Goal: Task Accomplishment & Management: Manage account settings

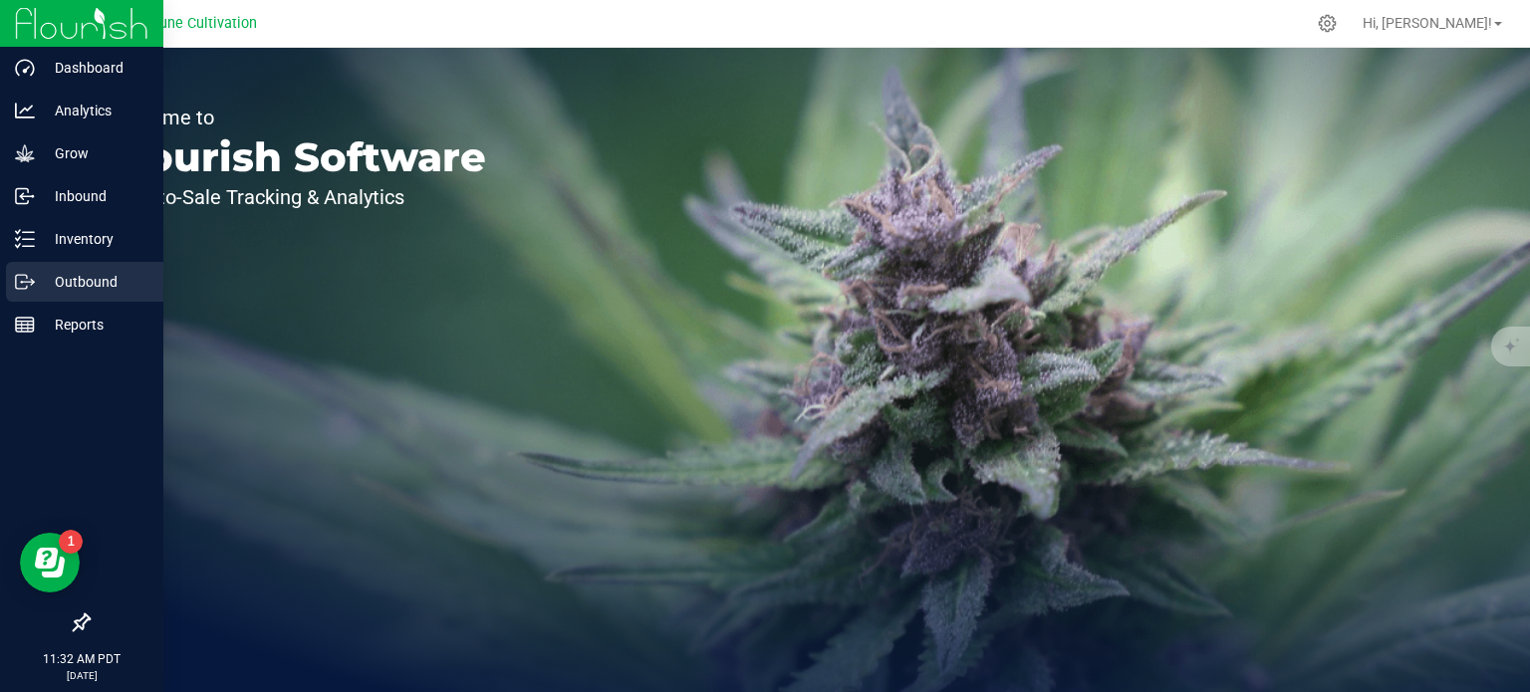
click at [37, 278] on p "Outbound" at bounding box center [95, 282] width 120 height 24
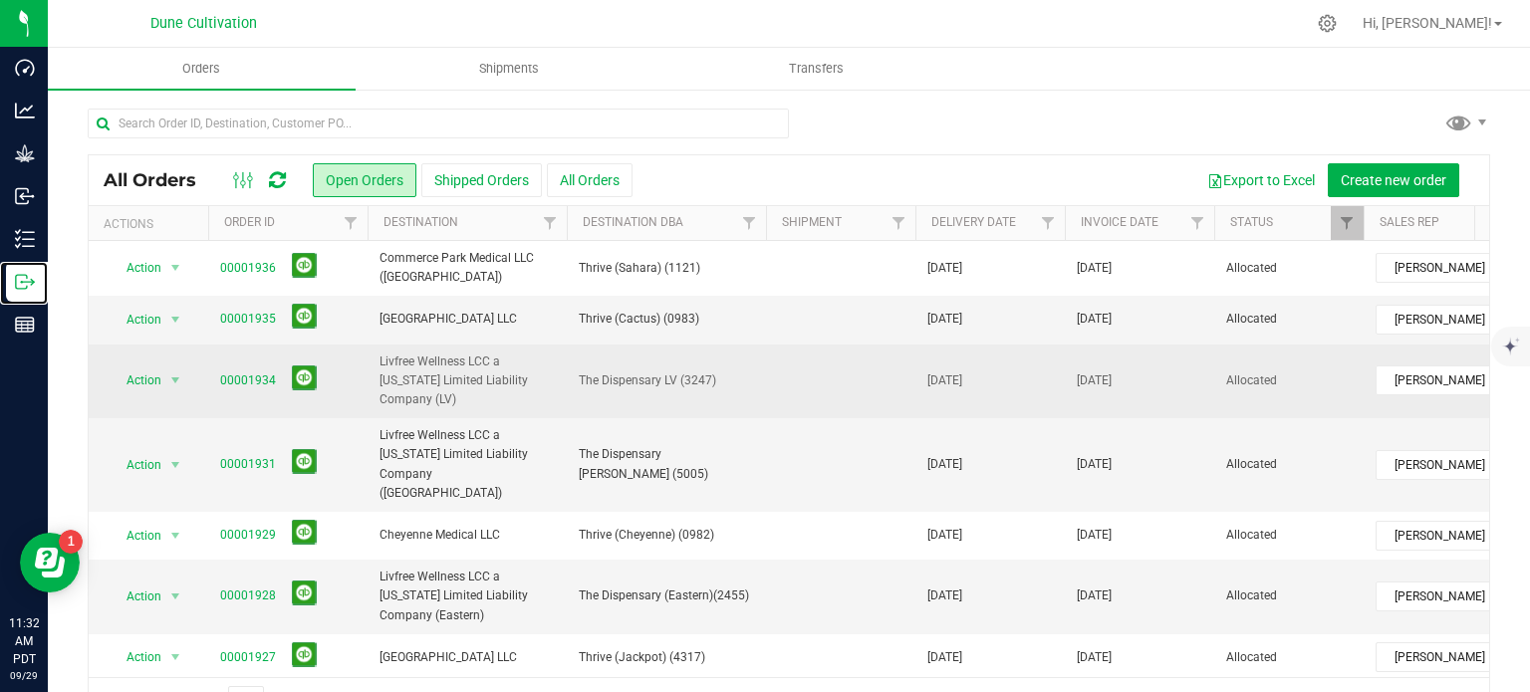
scroll to position [398, 0]
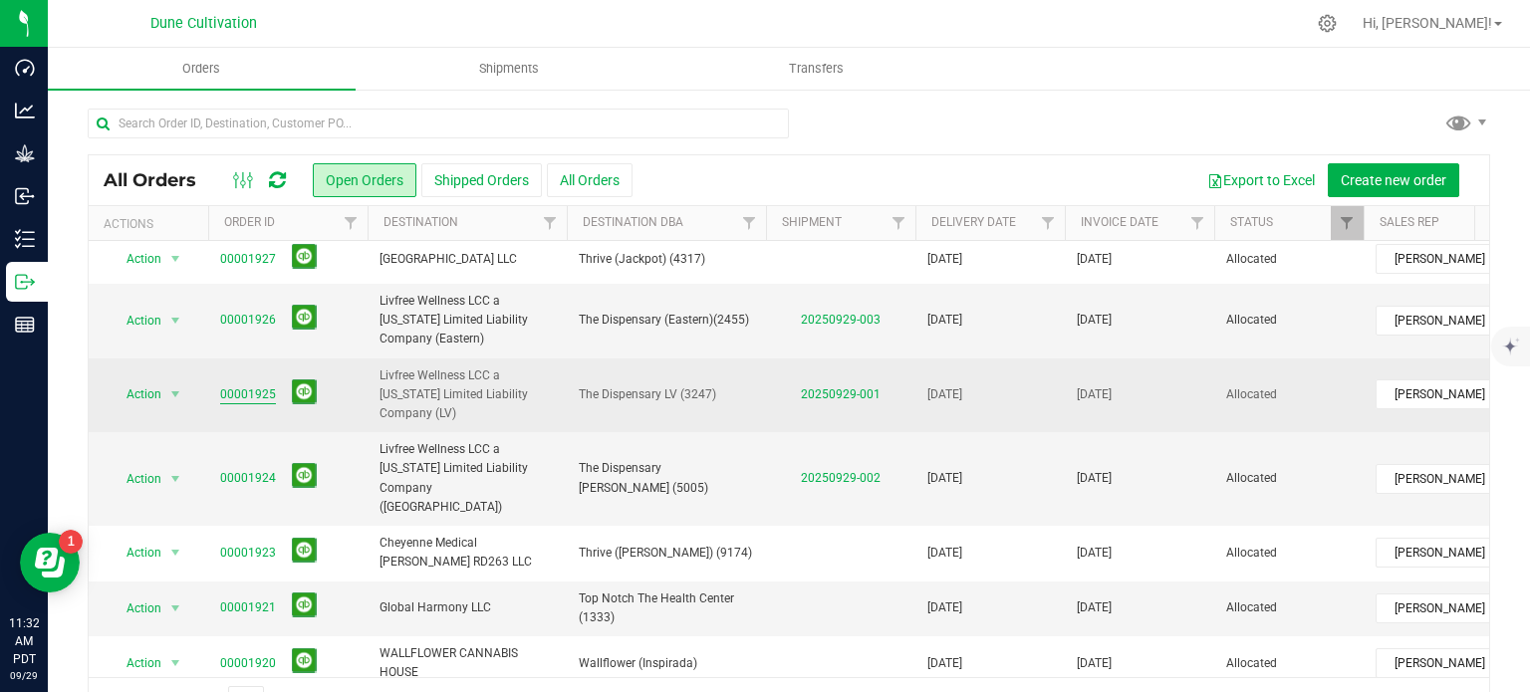
click at [259, 385] on link "00001925" at bounding box center [248, 394] width 56 height 19
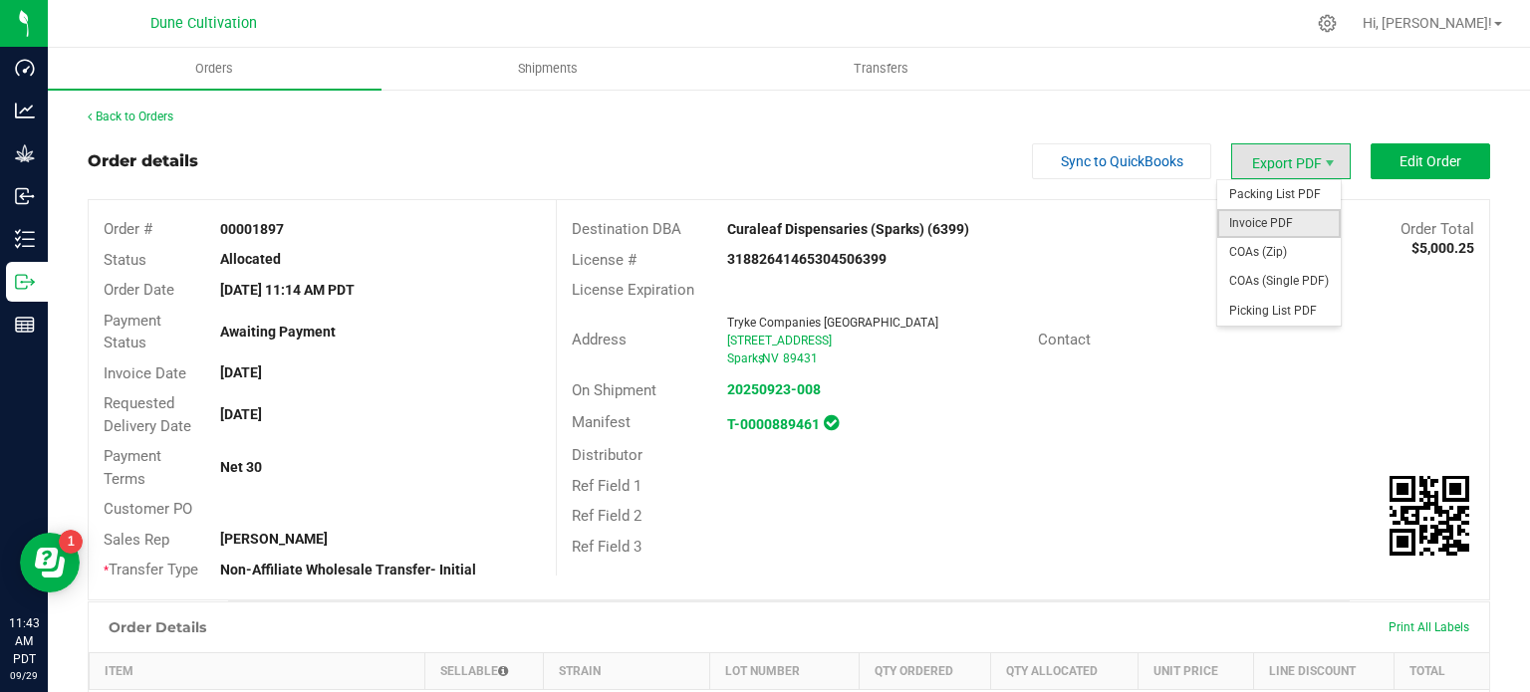
click at [1243, 232] on span "Invoice PDF" at bounding box center [1278, 223] width 123 height 29
click at [1282, 290] on span "COAs (Single PDF)" at bounding box center [1278, 281] width 123 height 29
click at [1255, 168] on span "Export PDF" at bounding box center [1291, 161] width 120 height 36
click at [1258, 223] on span "Invoice PDF" at bounding box center [1278, 223] width 123 height 29
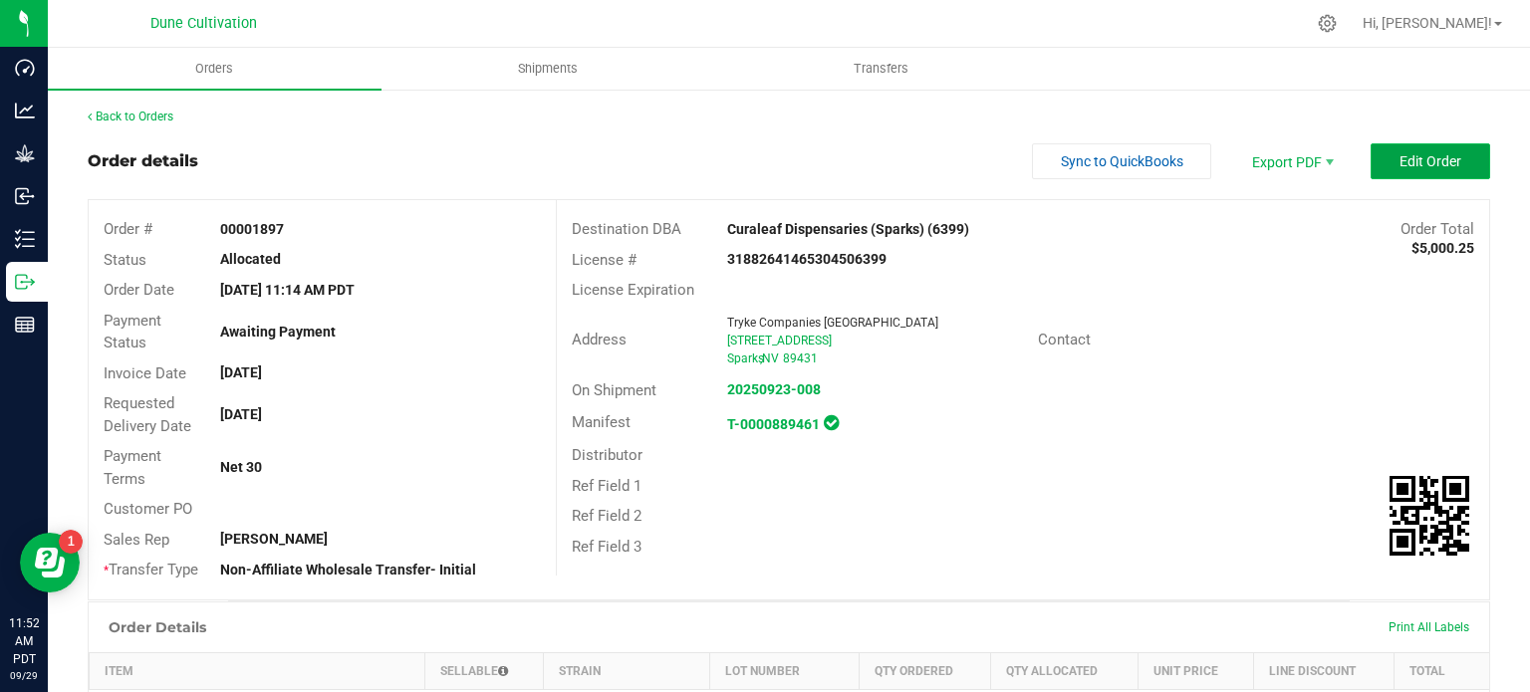
click at [1399, 159] on span "Edit Order" at bounding box center [1430, 161] width 62 height 16
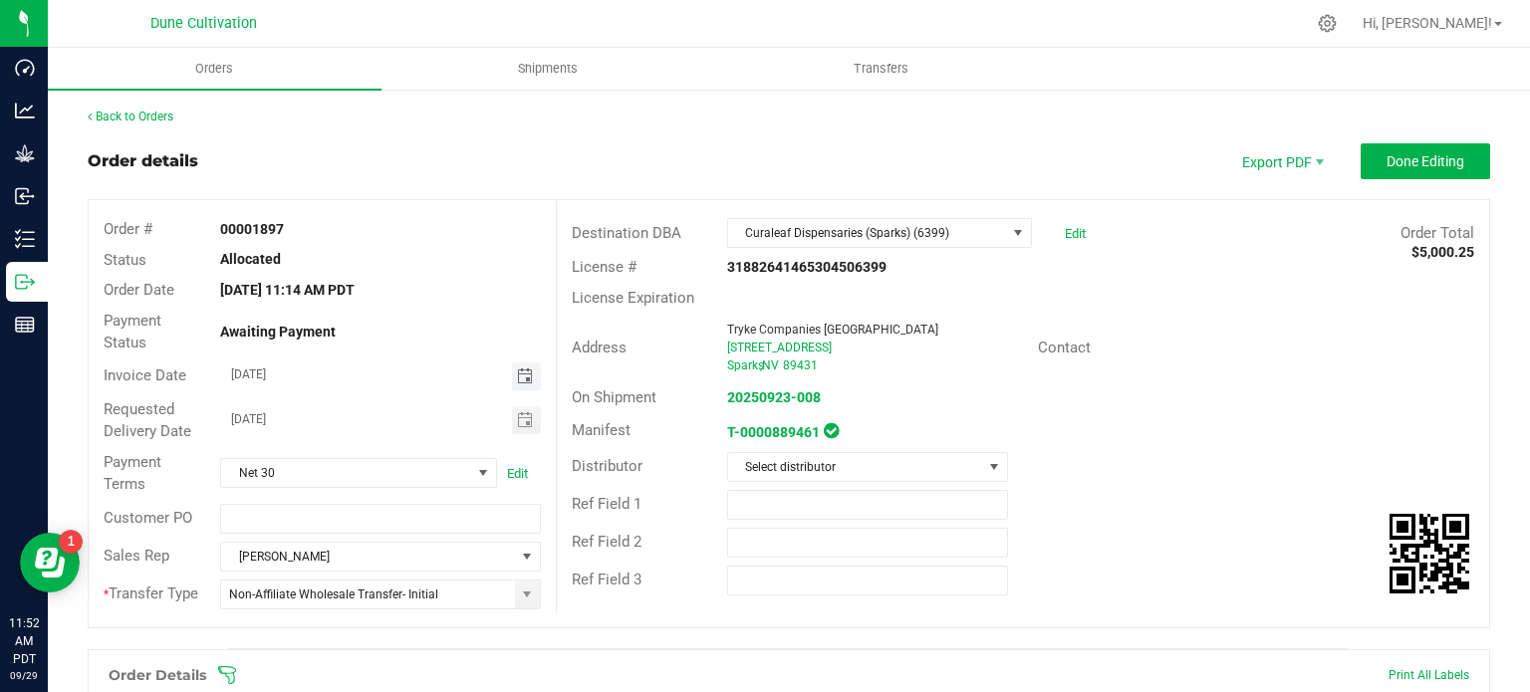
click at [519, 372] on span "Toggle calendar" at bounding box center [525, 376] width 16 height 16
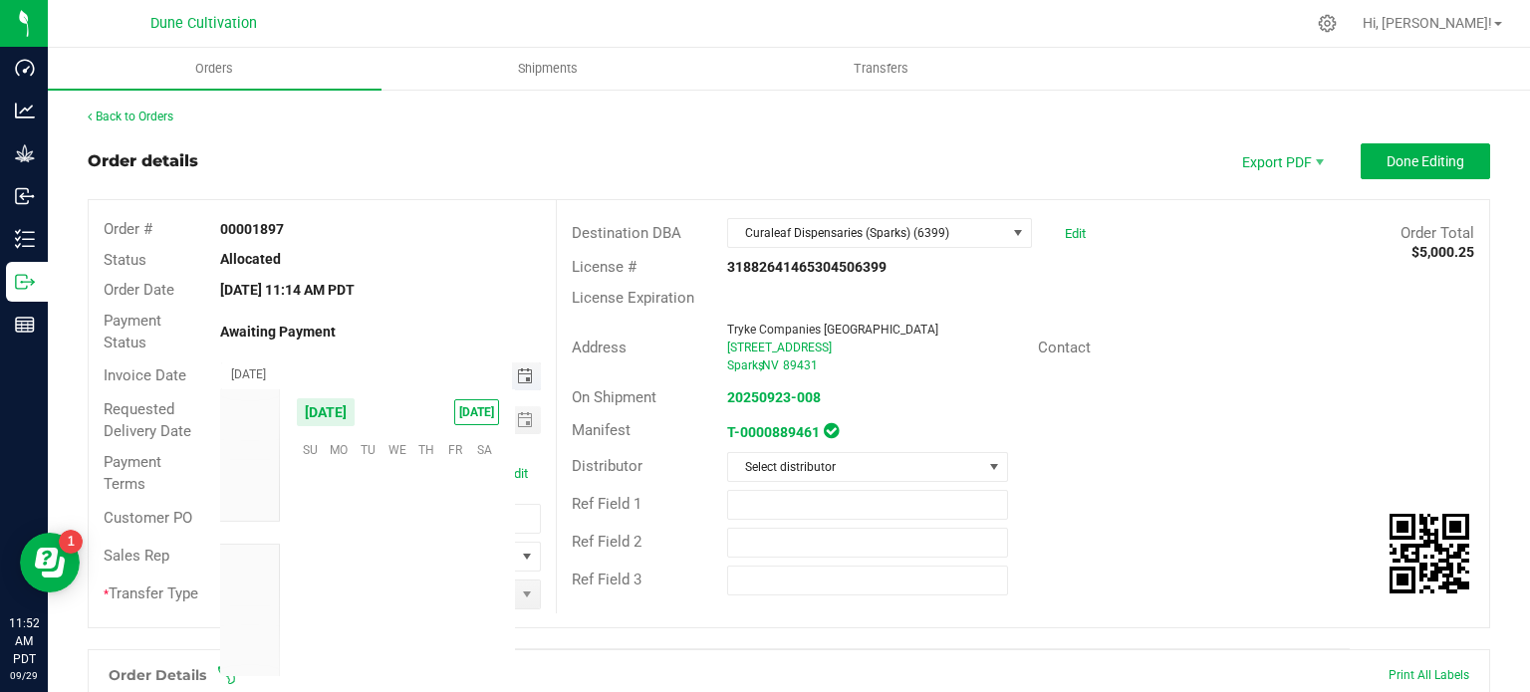
scroll to position [323243, 0]
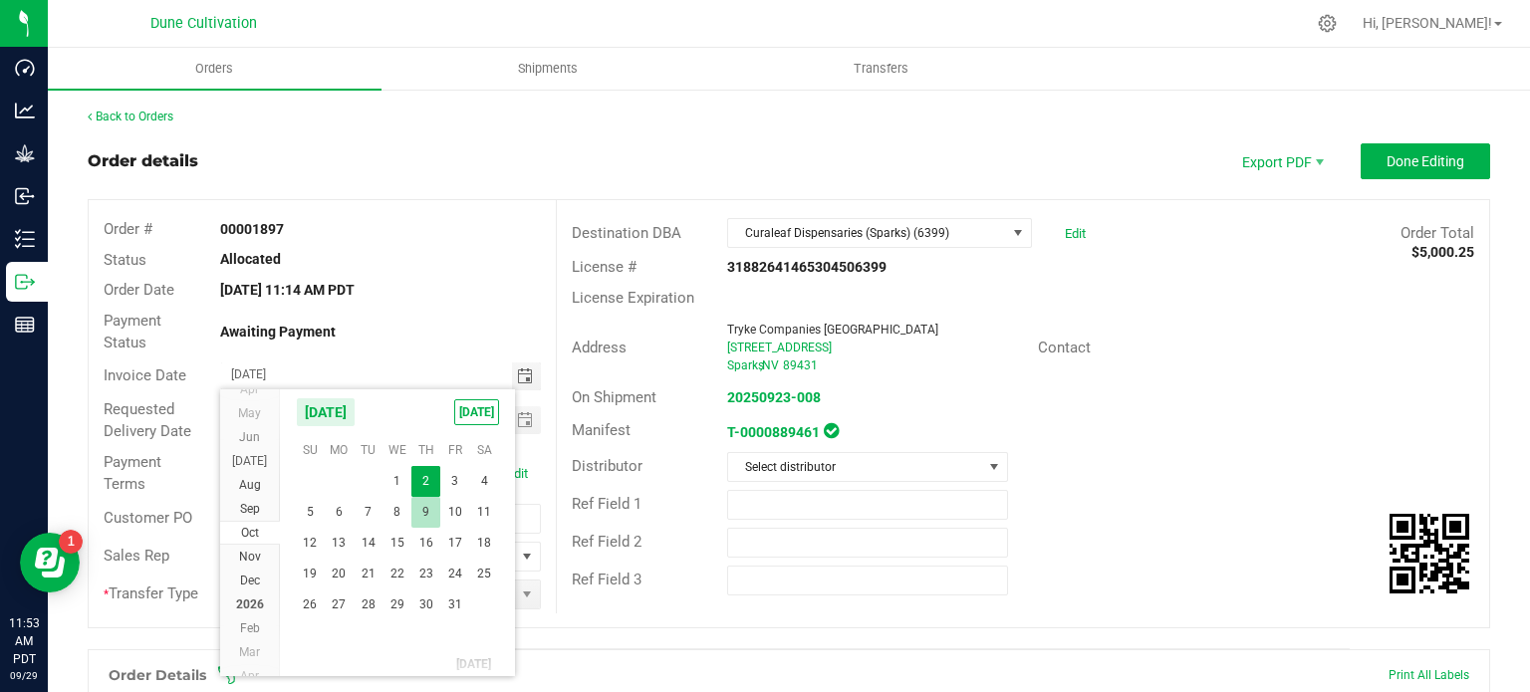
click at [437, 516] on span "9" at bounding box center [425, 512] width 29 height 31
type input "[DATE]"
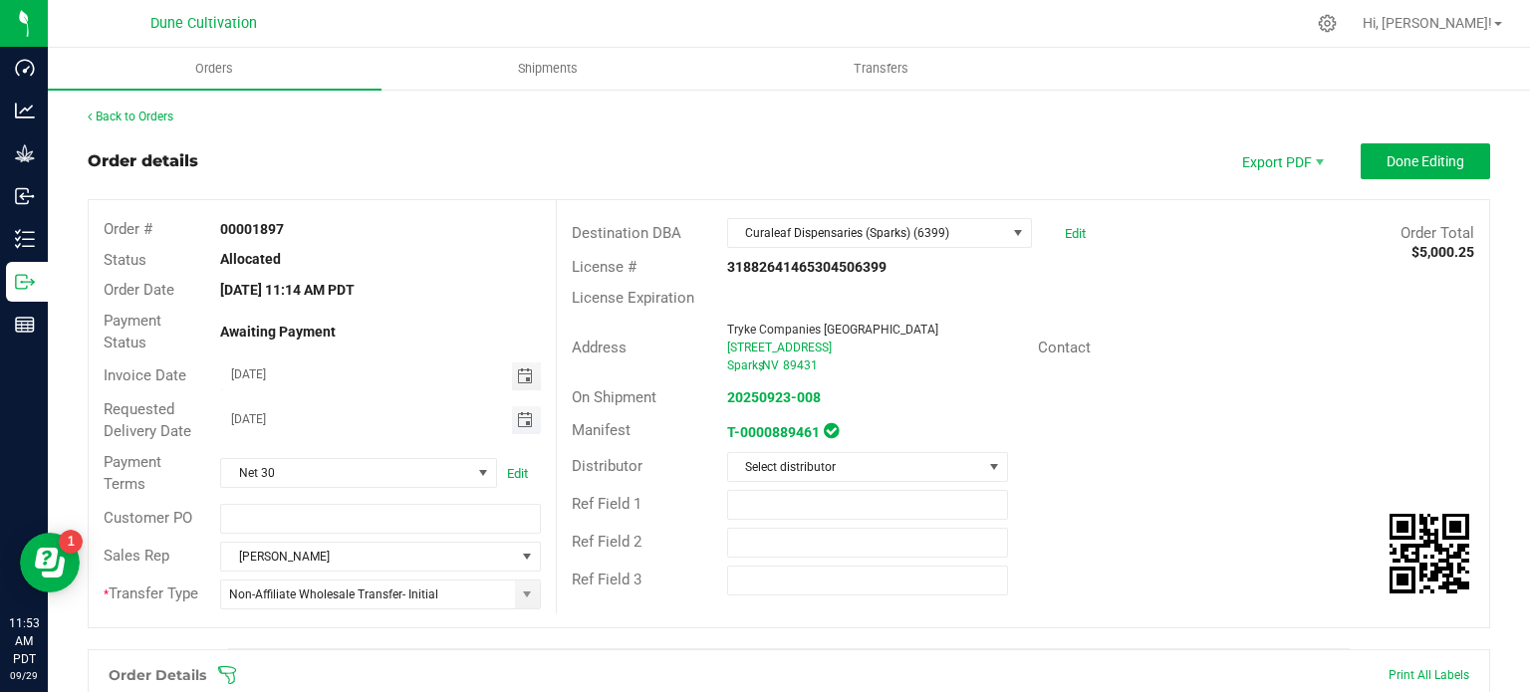
click at [524, 426] on span "Toggle calendar" at bounding box center [525, 420] width 16 height 16
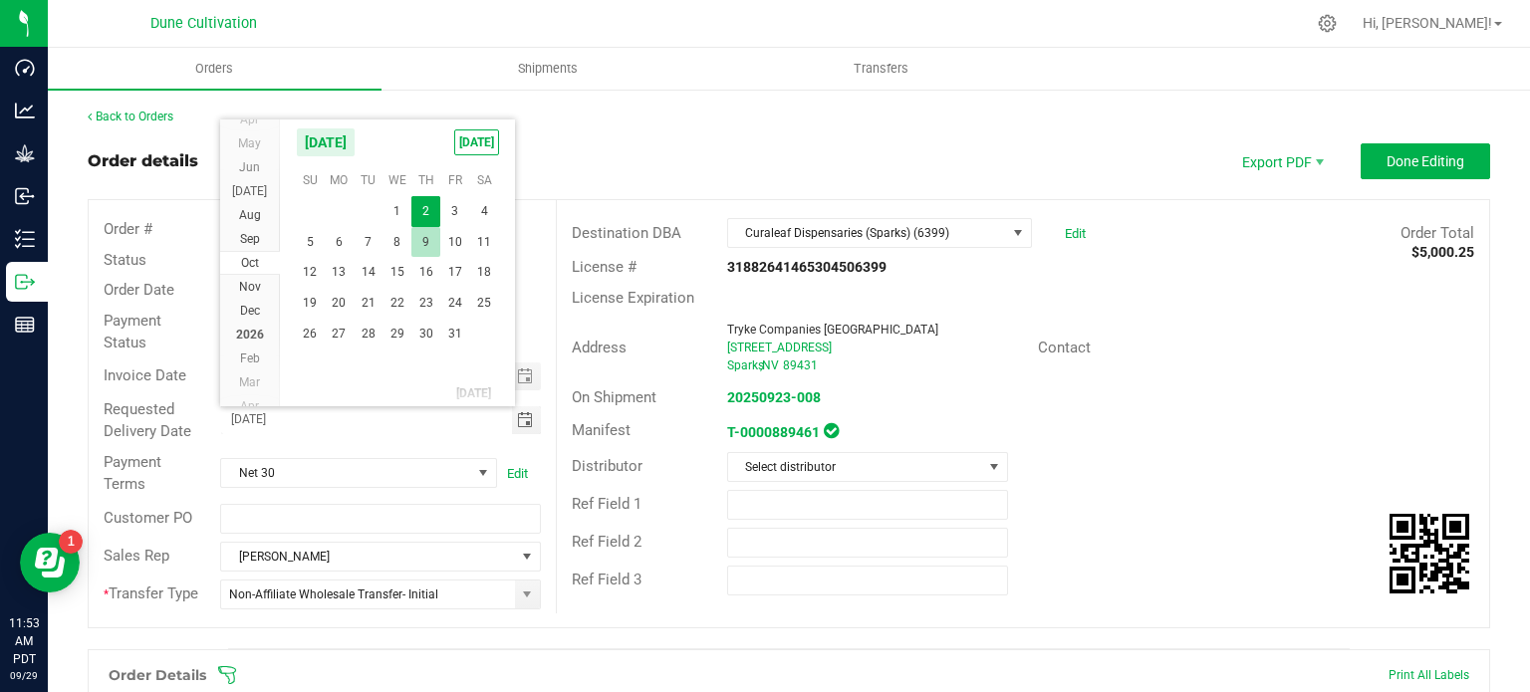
click at [426, 238] on span "9" at bounding box center [425, 242] width 29 height 31
type input "[DATE]"
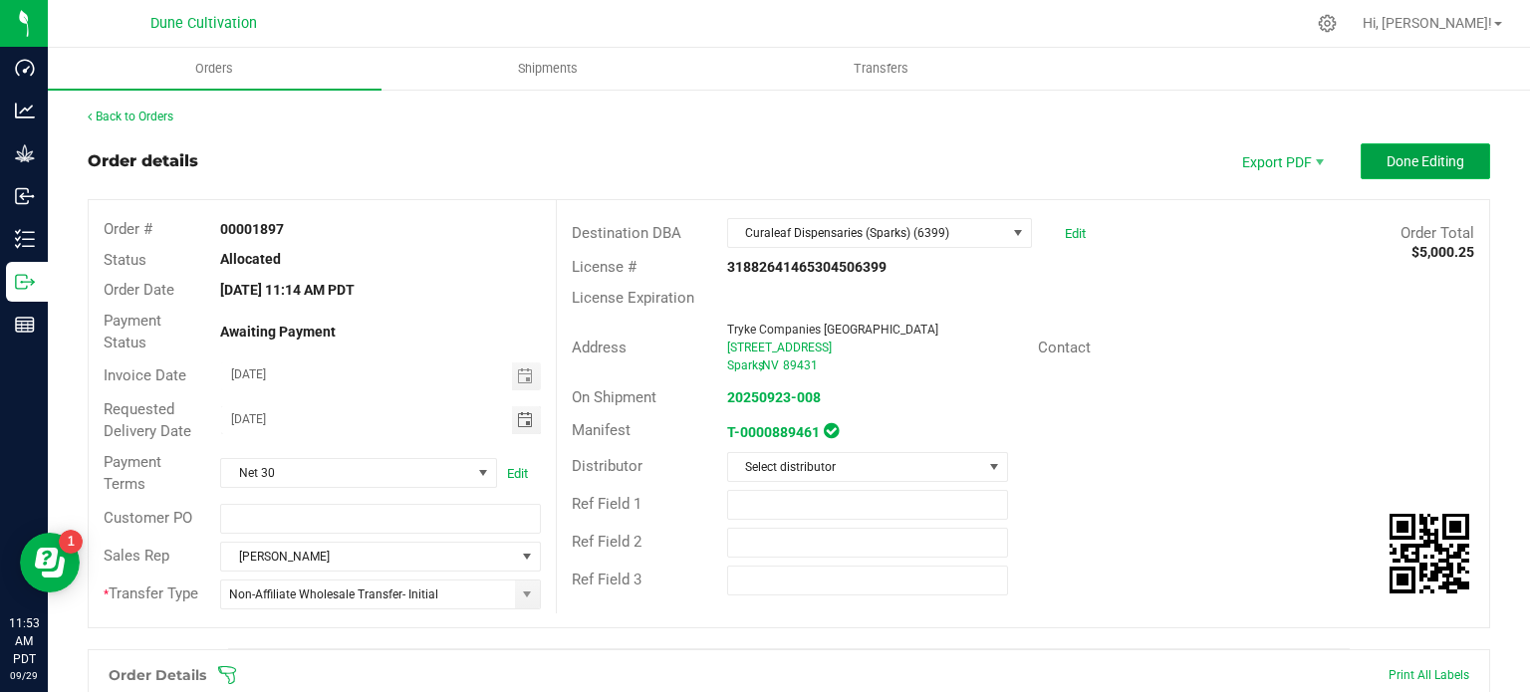
click at [1429, 163] on span "Done Editing" at bounding box center [1425, 161] width 78 height 16
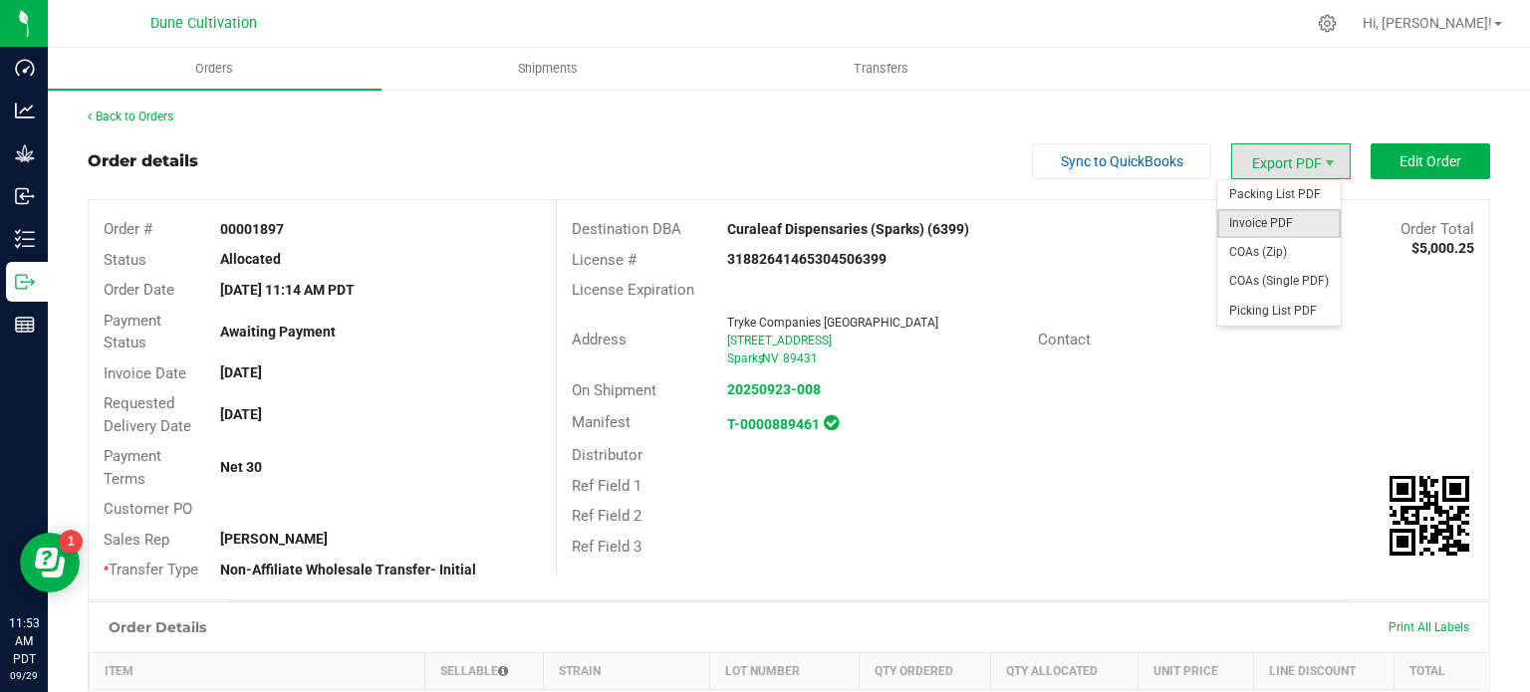
click at [1256, 225] on span "Invoice PDF" at bounding box center [1278, 223] width 123 height 29
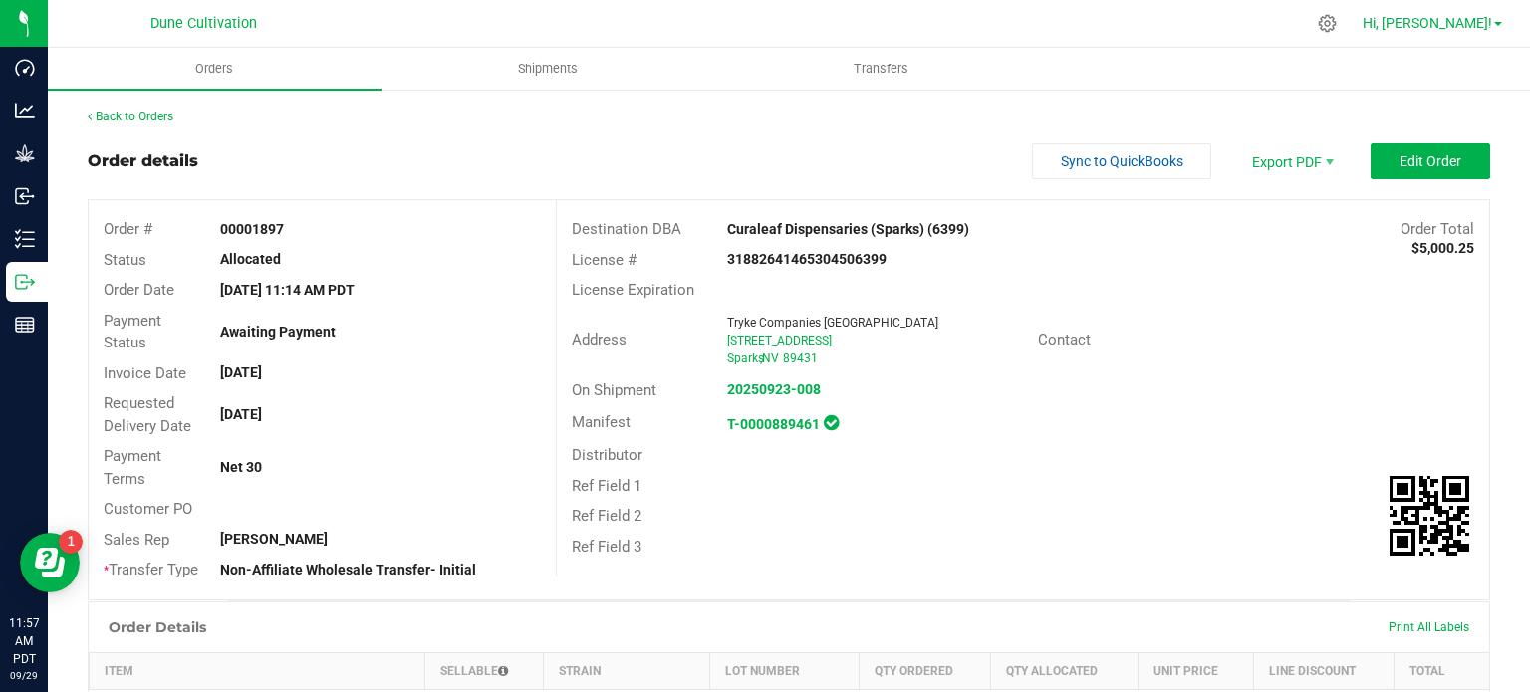
click at [1504, 27] on link "Hi, [PERSON_NAME]!" at bounding box center [1431, 23] width 155 height 21
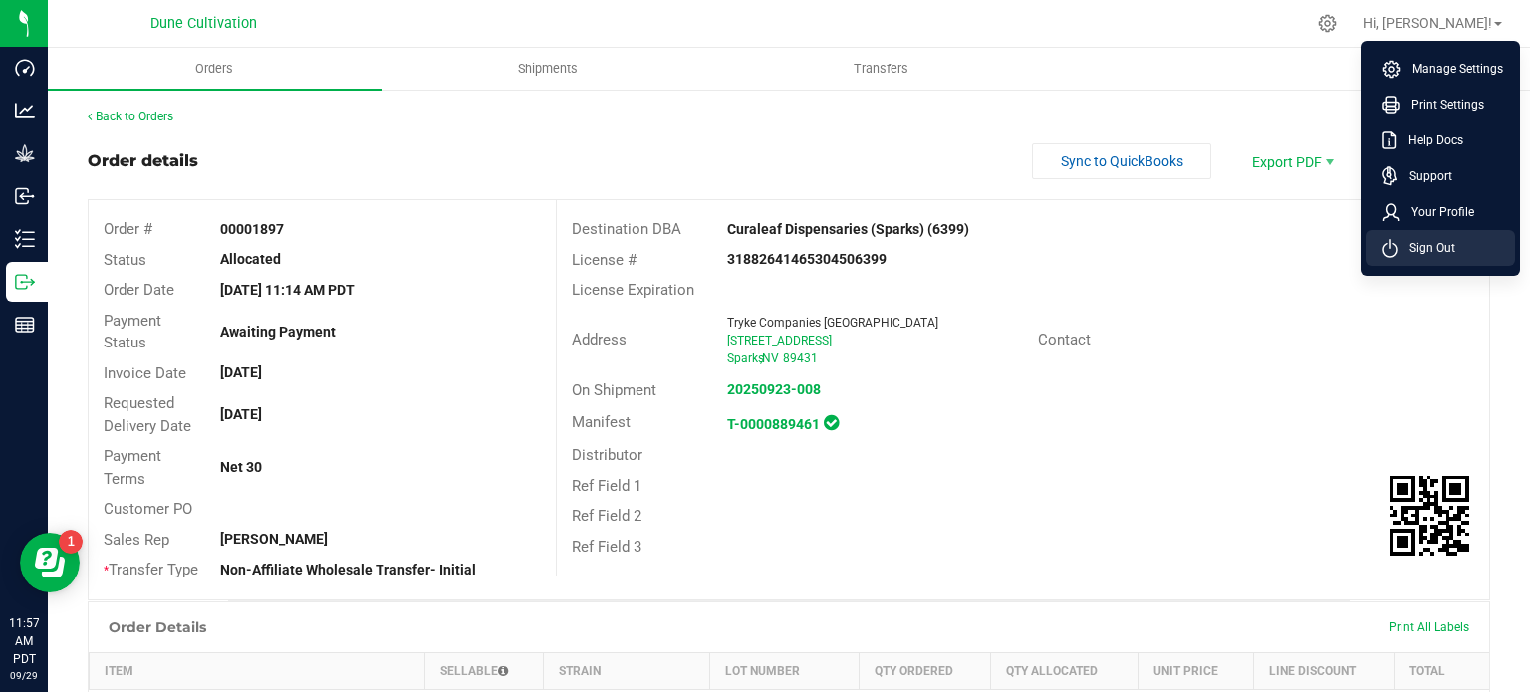
click at [1430, 244] on span "Sign Out" at bounding box center [1426, 248] width 58 height 20
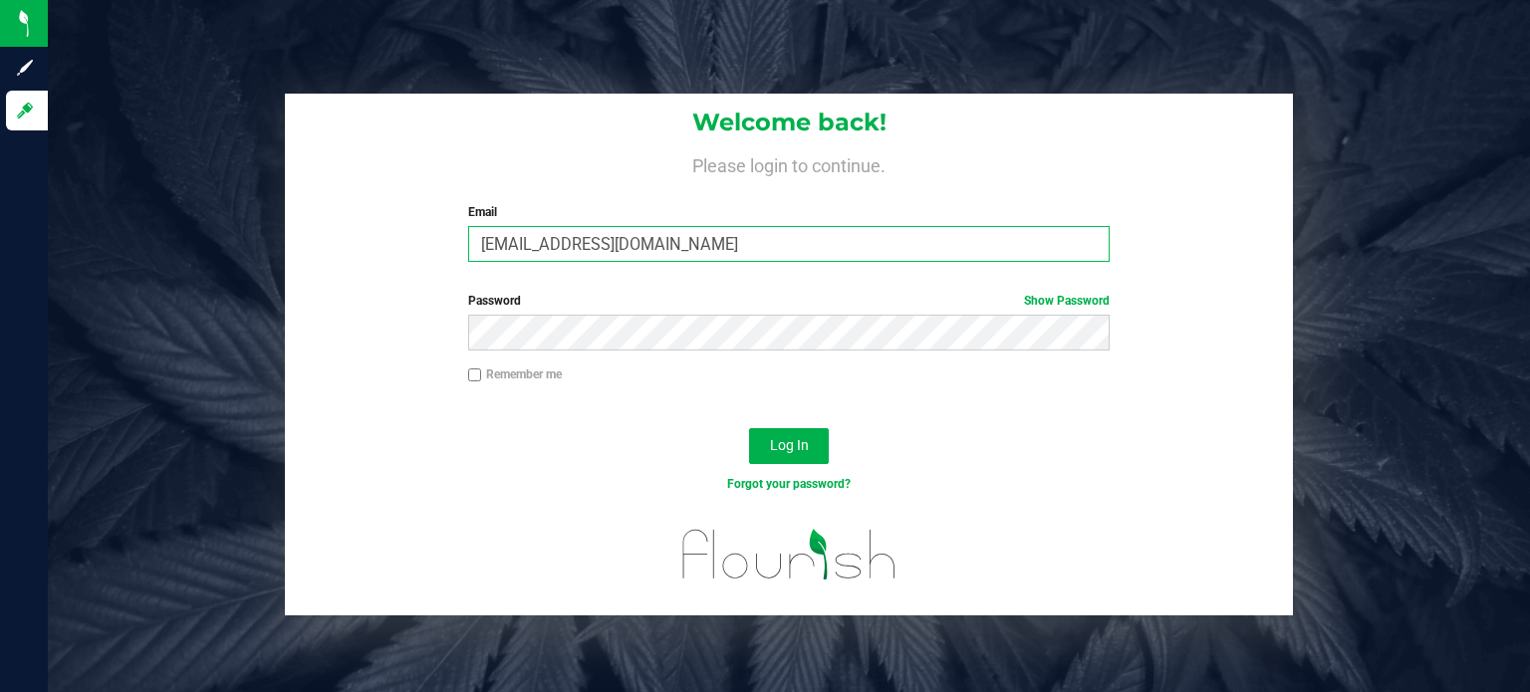
click at [570, 230] on input "[EMAIL_ADDRESS][DOMAIN_NAME]" at bounding box center [789, 244] width 642 height 36
type input "[EMAIL_ADDRESS][PERSON_NAME][DOMAIN_NAME]"
click at [791, 452] on span "Log In" at bounding box center [789, 445] width 39 height 16
